Goal: Task Accomplishment & Management: Use online tool/utility

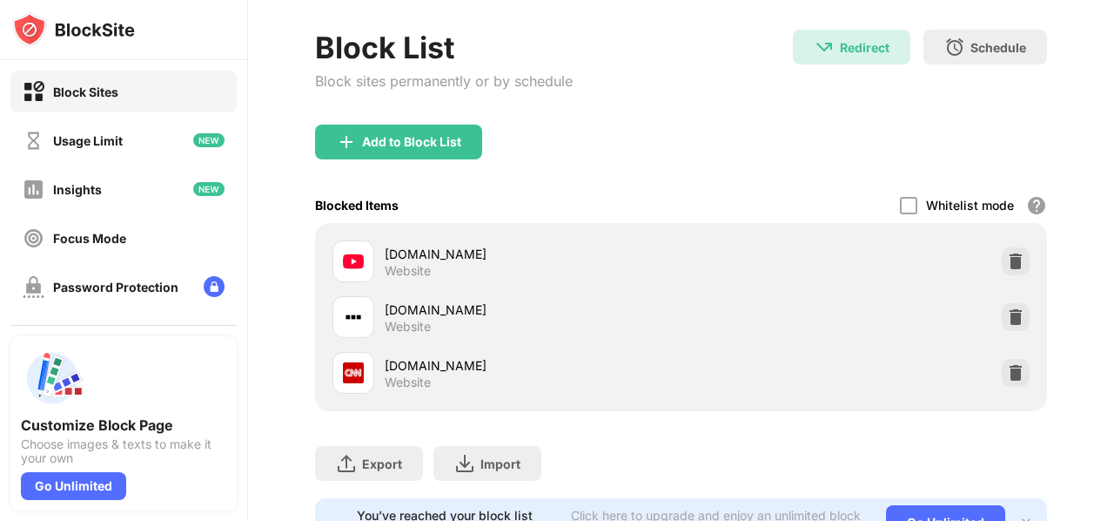
scroll to position [166, 0]
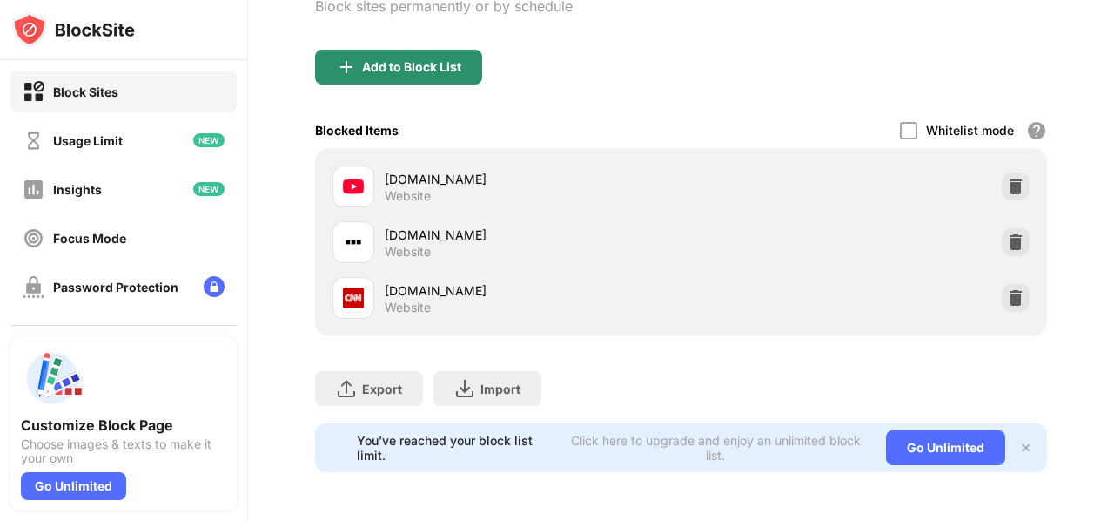
click at [393, 60] on div "Add to Block List" at bounding box center [411, 67] width 99 height 14
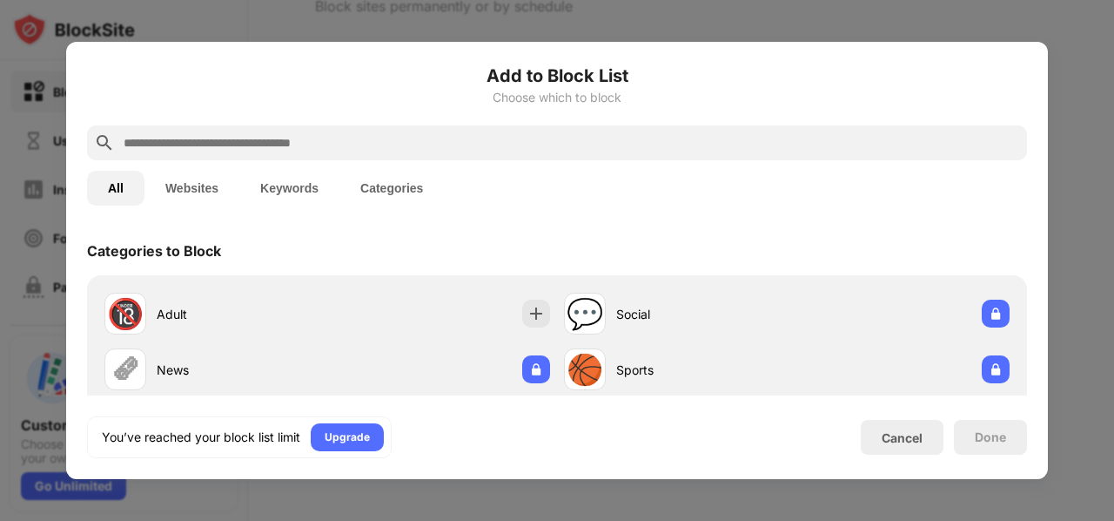
click at [324, 146] on input "text" at bounding box center [571, 142] width 898 height 21
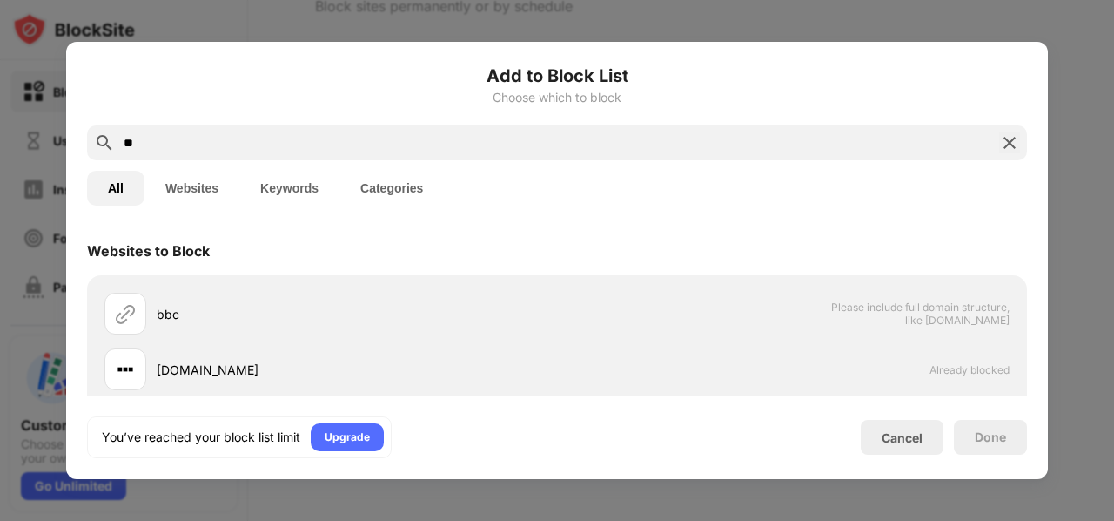
type input "*"
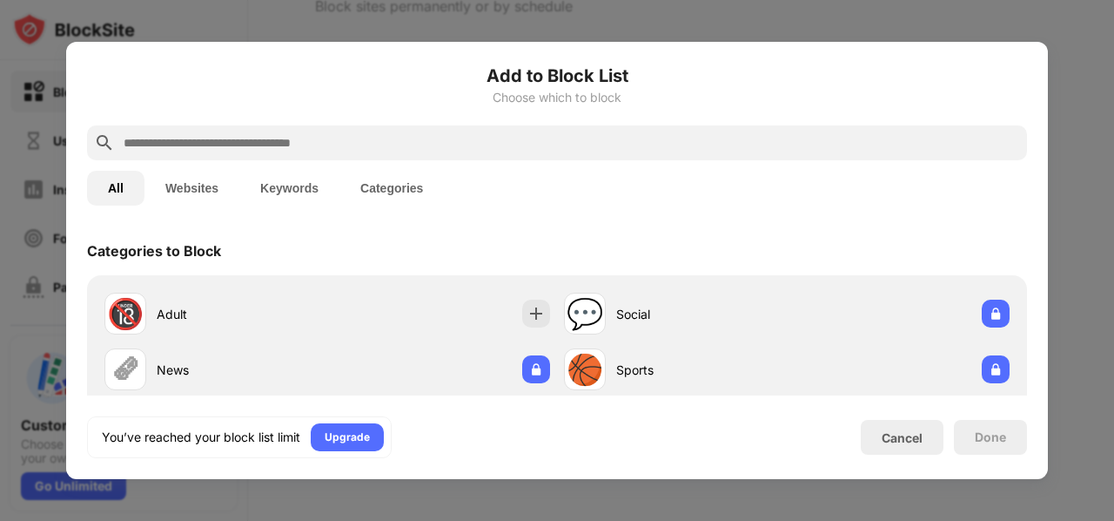
click at [47, 142] on div at bounding box center [557, 260] width 1114 height 521
